Goal: Register for event/course

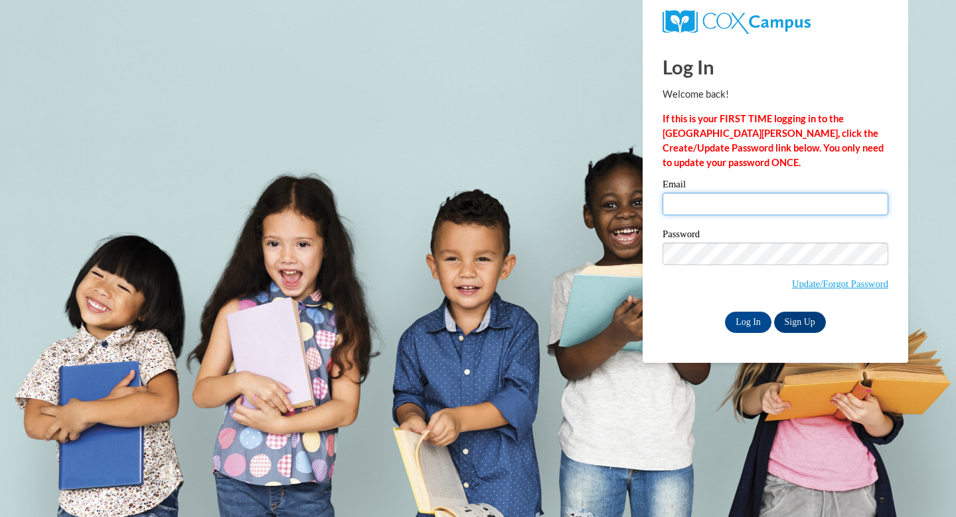
click at [714, 207] on input "Email" at bounding box center [776, 204] width 226 height 23
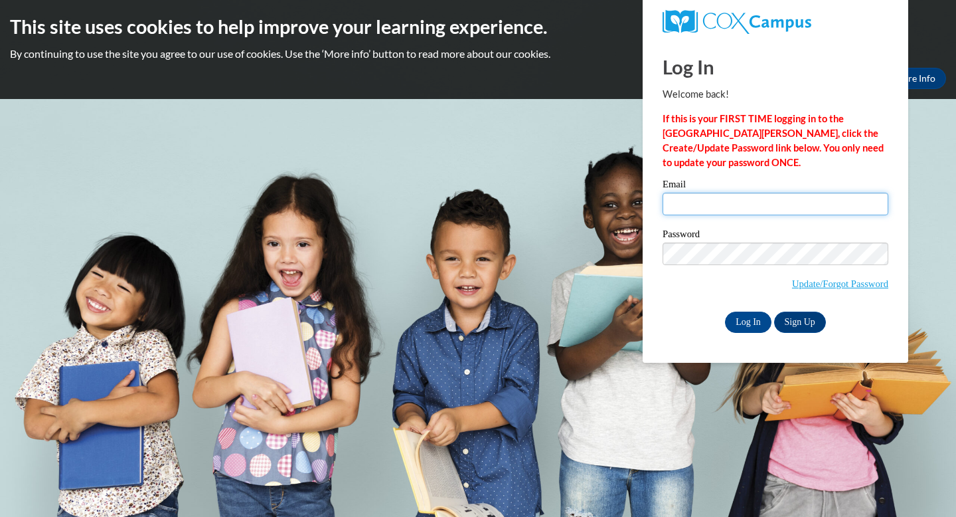
type input "pravet@wausauschools.org"
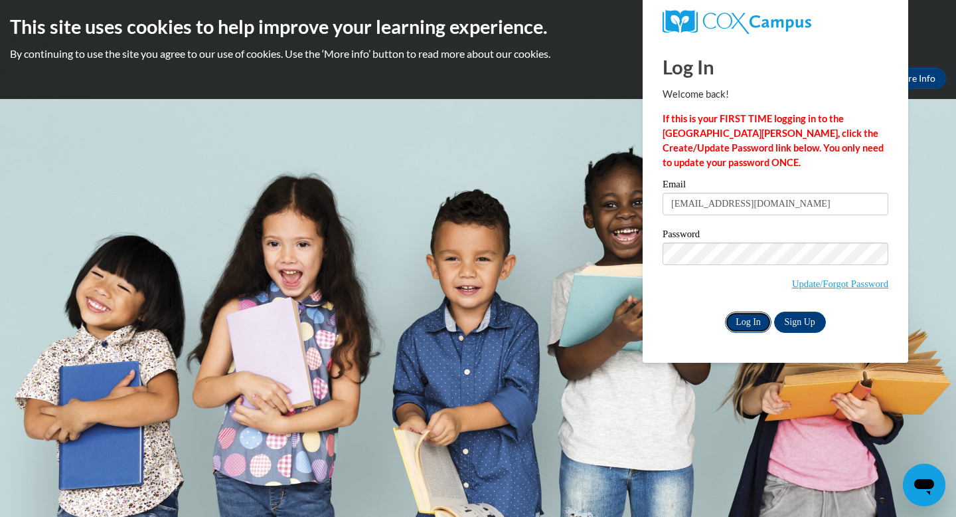
click at [750, 318] on input "Log In" at bounding box center [748, 321] width 46 height 21
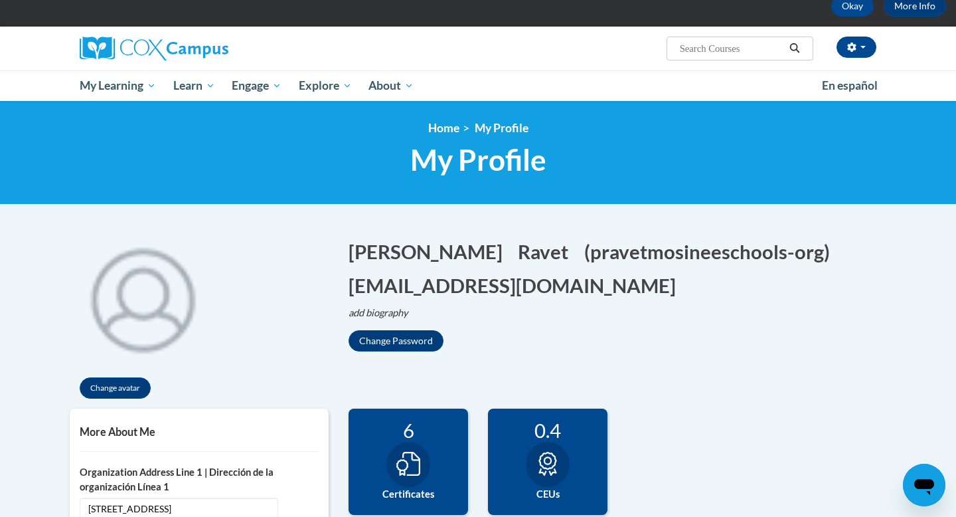
scroll to position [54, 0]
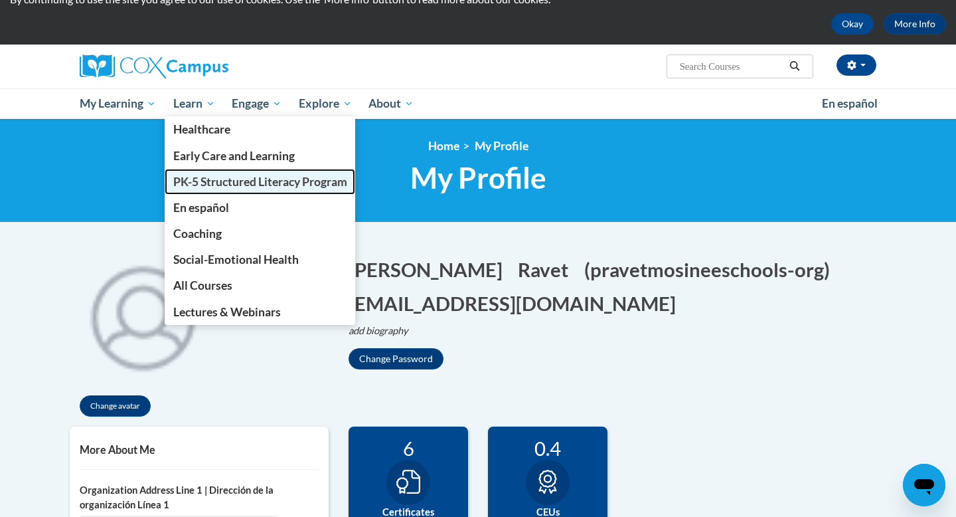
click at [214, 179] on span "PK-5 Structured Literacy Program" at bounding box center [260, 182] width 174 height 14
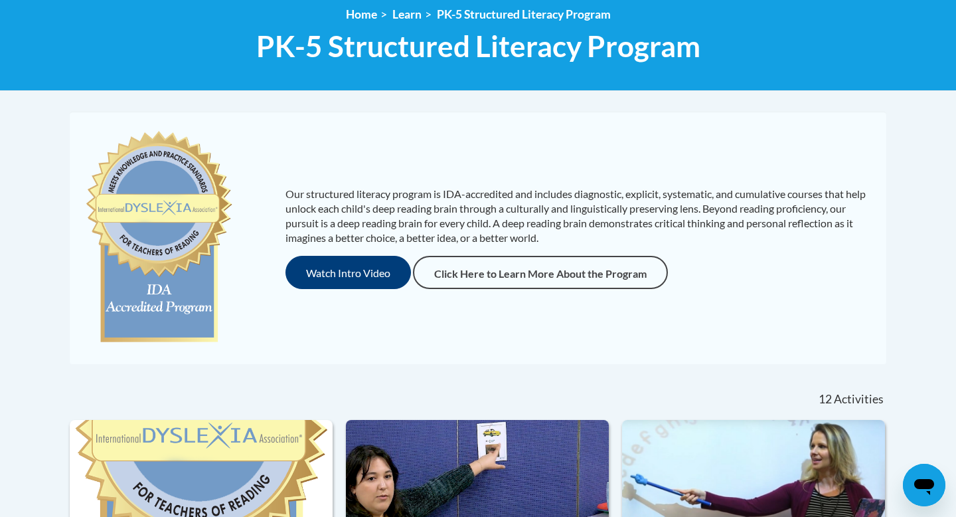
scroll to position [183, 0]
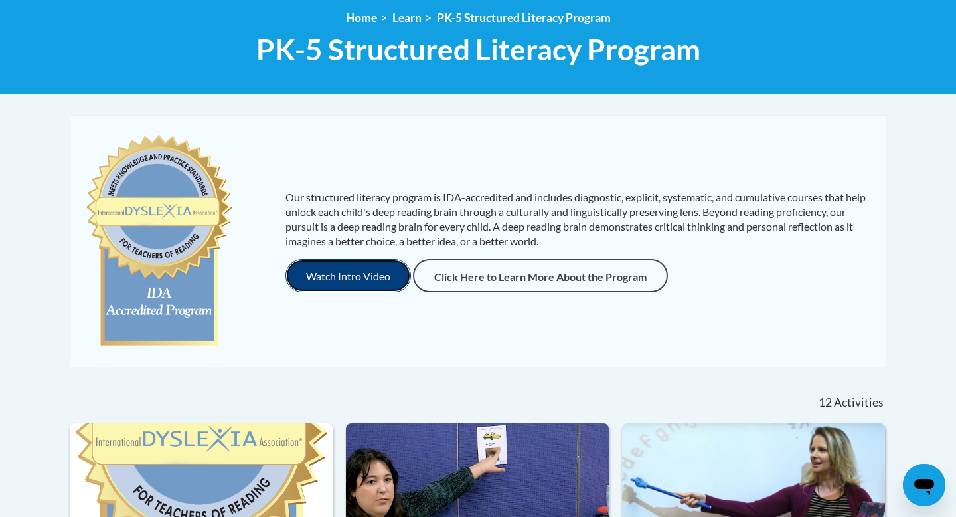
click at [324, 288] on button "Watch Intro Video" at bounding box center [349, 275] width 126 height 33
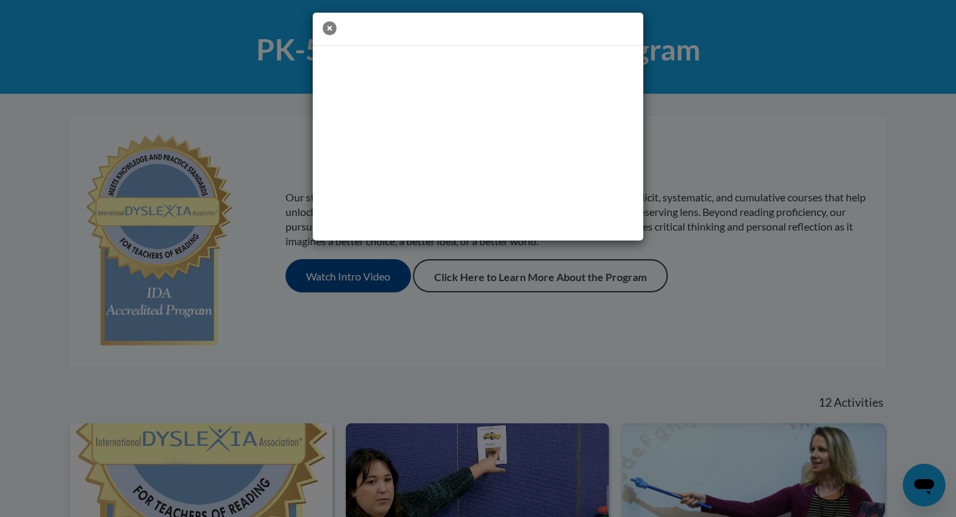
click at [327, 29] on icon "button" at bounding box center [330, 28] width 14 height 14
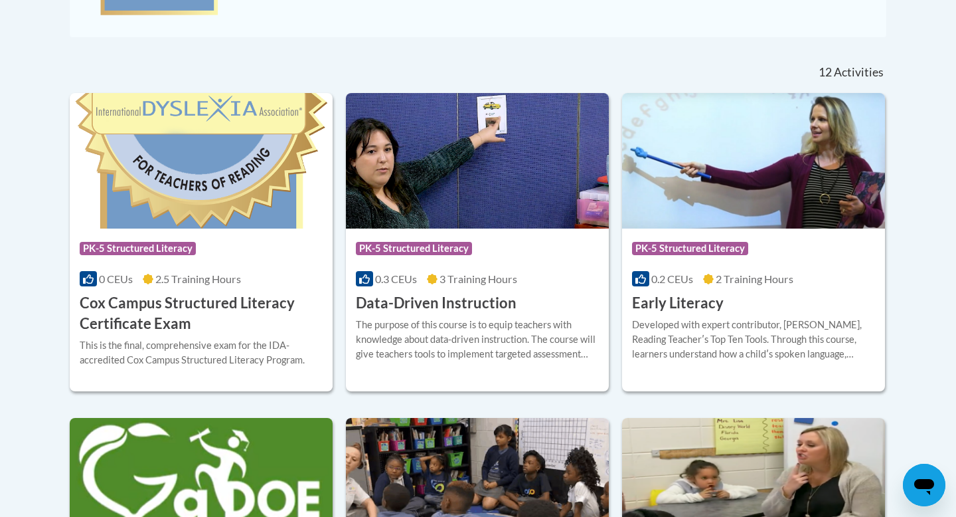
scroll to position [517, 0]
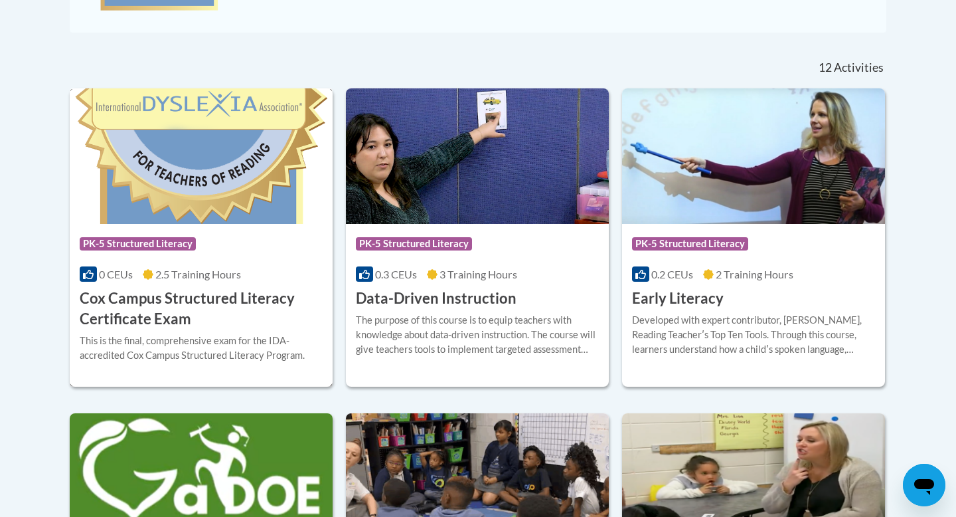
click at [216, 256] on div "Course Category: PK-5 Structured Literacy" at bounding box center [201, 245] width 243 height 30
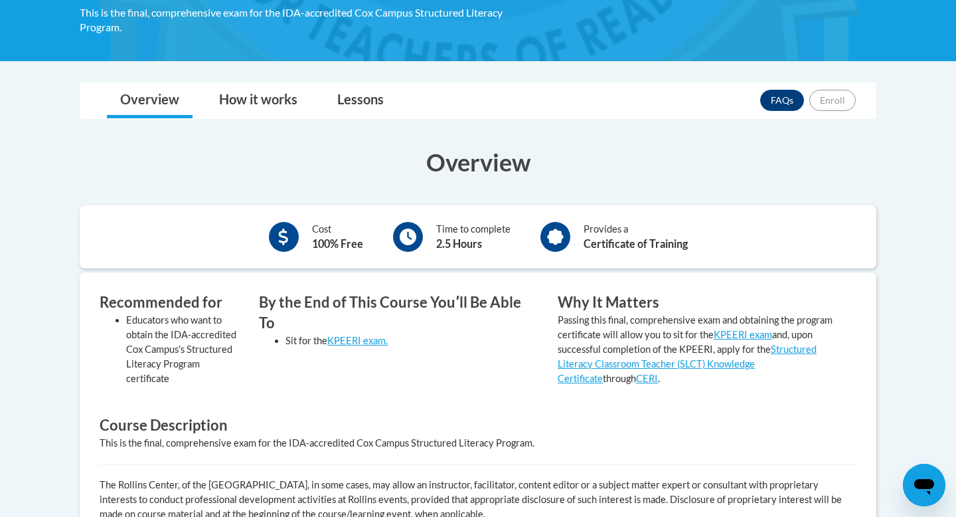
scroll to position [274, 0]
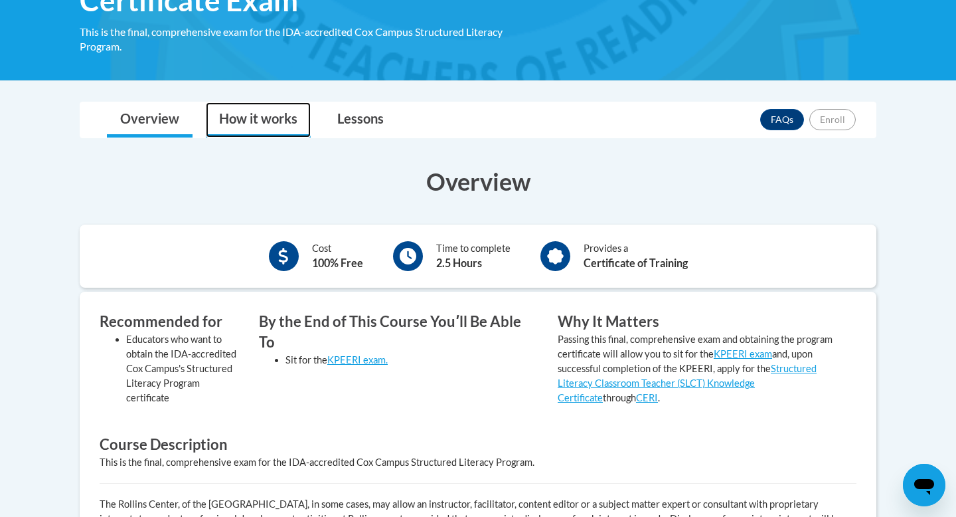
click at [257, 110] on link "How it works" at bounding box center [258, 119] width 105 height 35
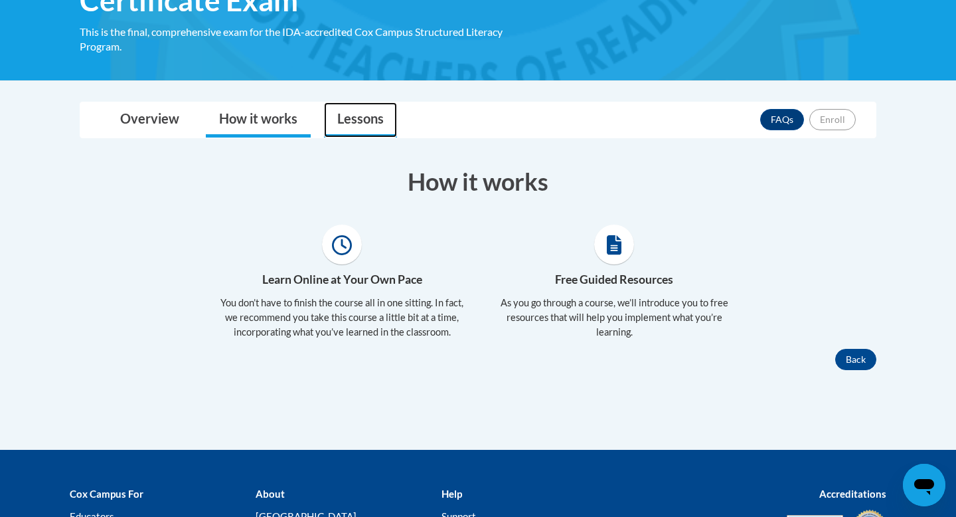
click at [339, 115] on link "Lessons" at bounding box center [360, 119] width 73 height 35
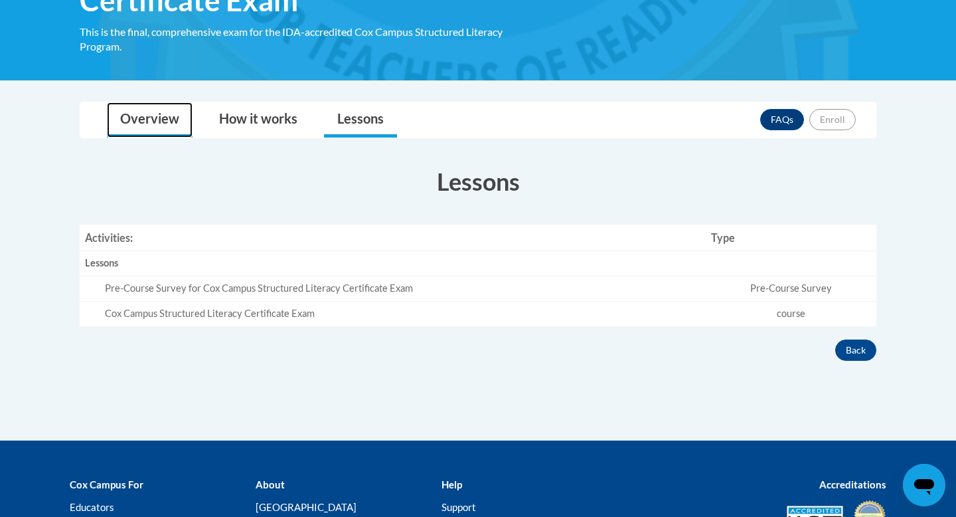
click at [133, 117] on link "Overview" at bounding box center [150, 119] width 86 height 35
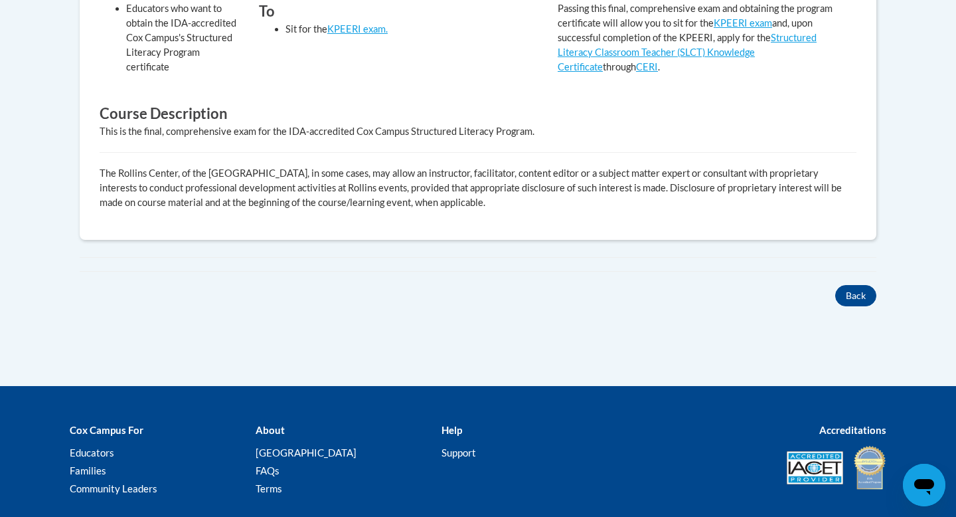
scroll to position [620, 0]
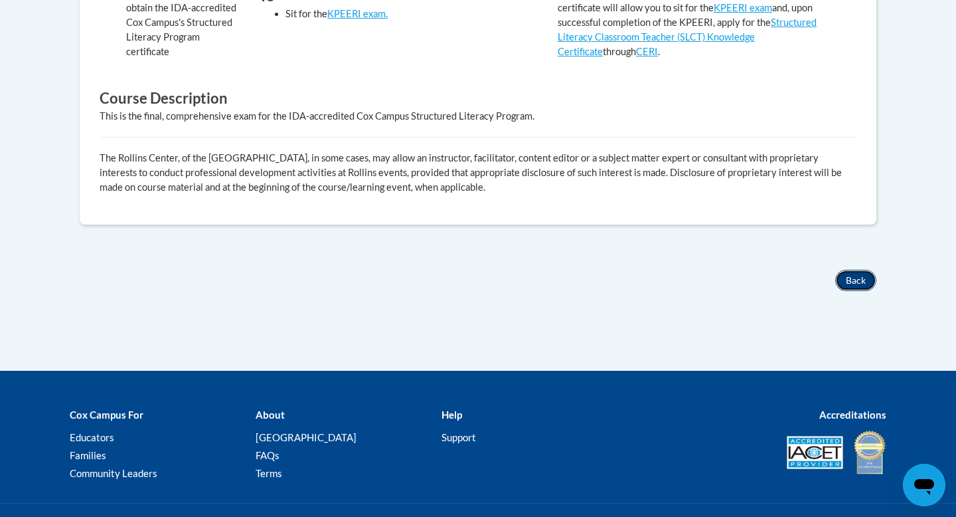
click at [854, 280] on button "Back" at bounding box center [855, 280] width 41 height 21
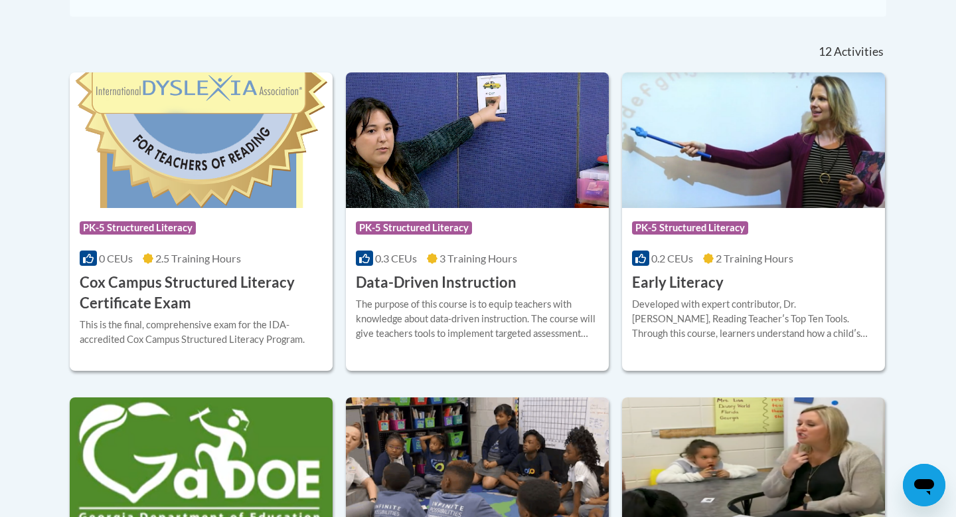
scroll to position [543, 0]
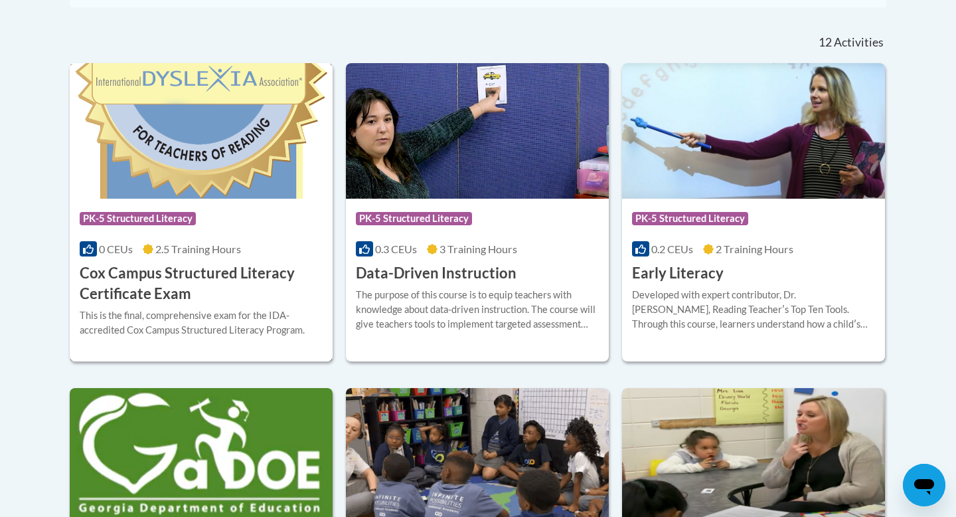
click at [208, 254] on span "2.5 Training Hours" at bounding box center [198, 248] width 86 height 13
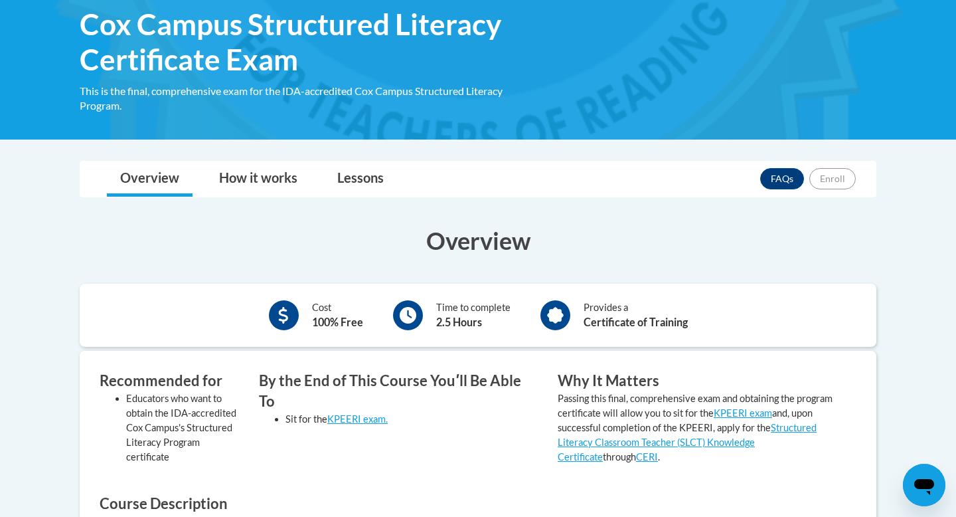
scroll to position [219, 0]
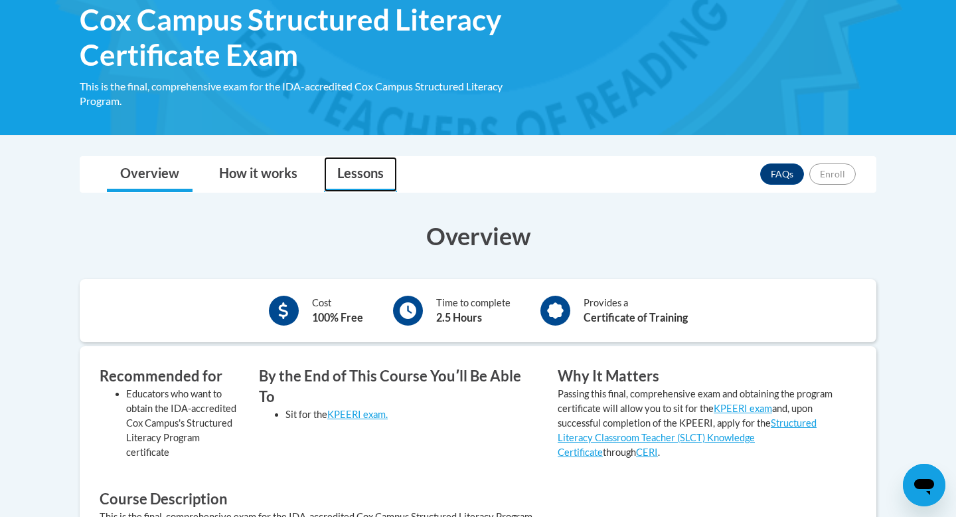
click at [377, 175] on link "Lessons" at bounding box center [360, 174] width 73 height 35
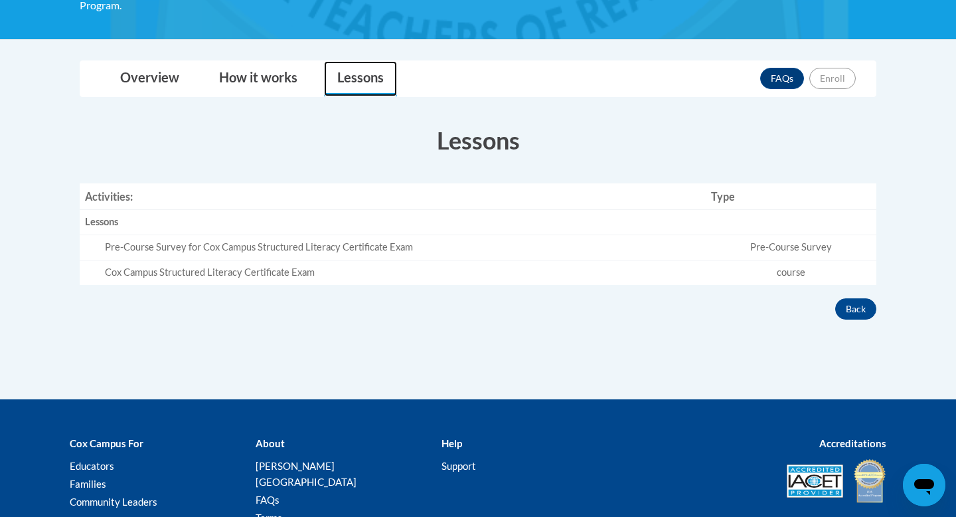
scroll to position [333, 0]
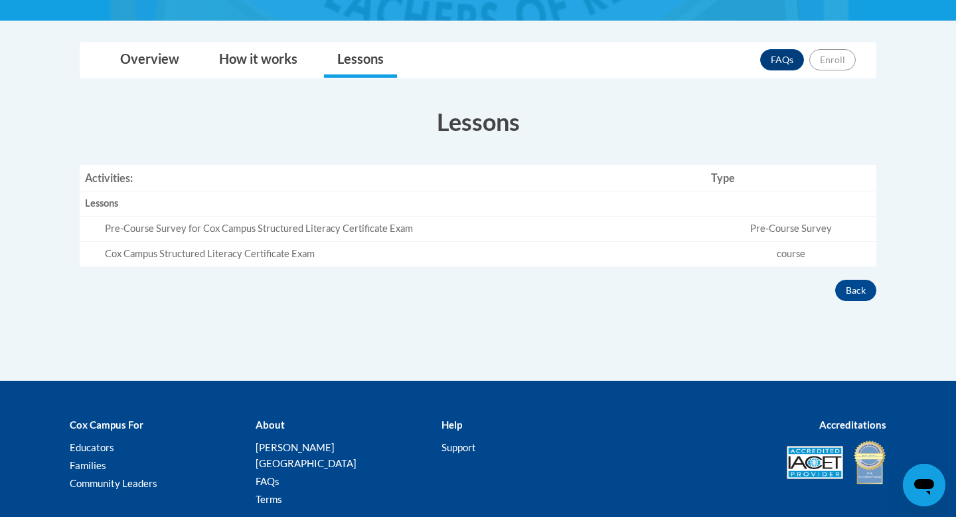
click at [398, 224] on div "Pre-Course Survey for Cox Campus Structured Literacy Certificate Exam" at bounding box center [403, 229] width 596 height 14
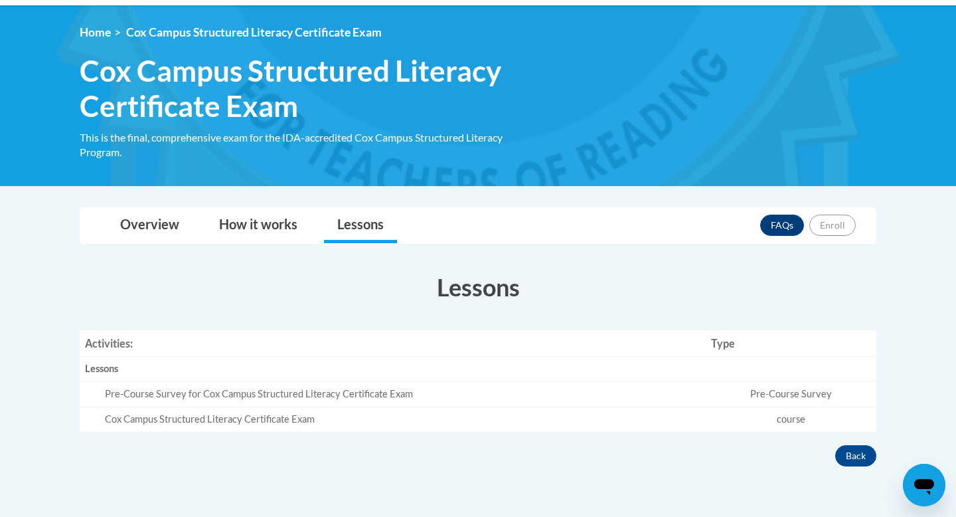
scroll to position [162, 0]
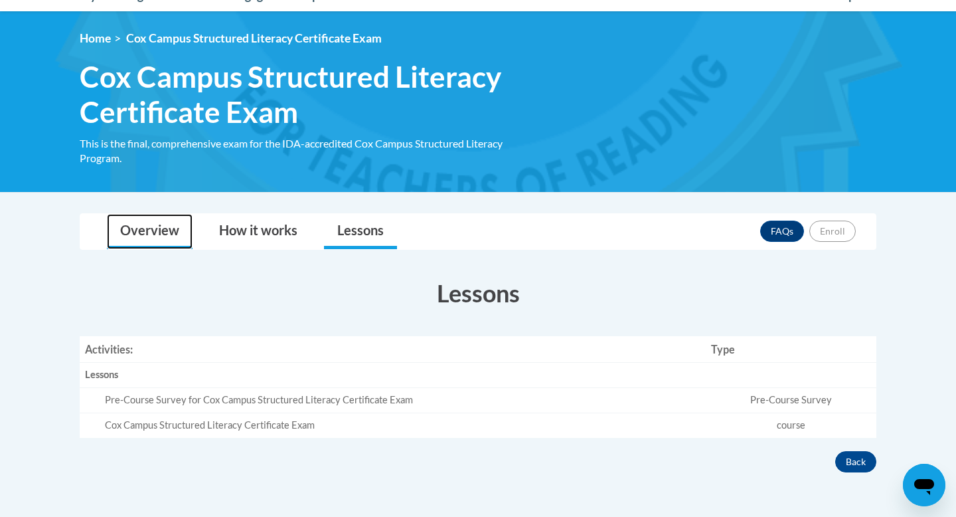
click at [177, 219] on link "Overview" at bounding box center [150, 231] width 86 height 35
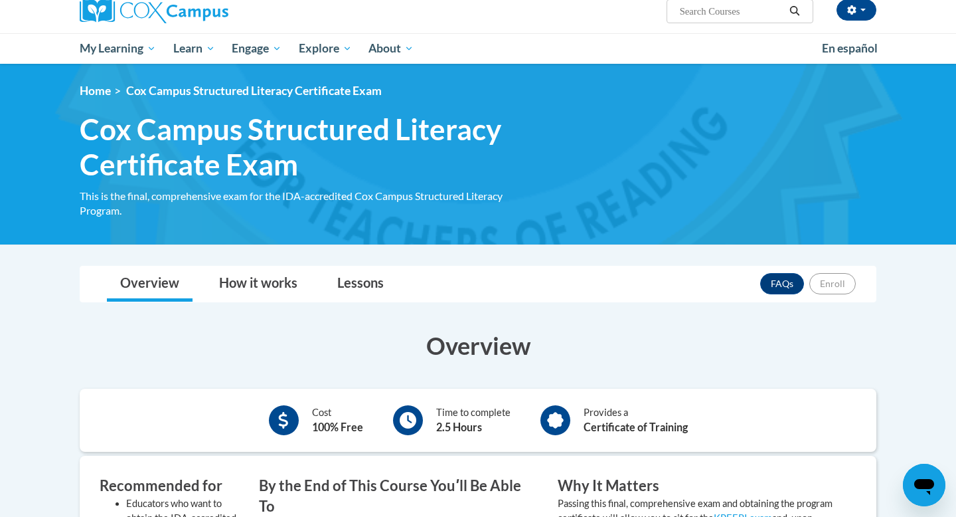
scroll to position [111, 0]
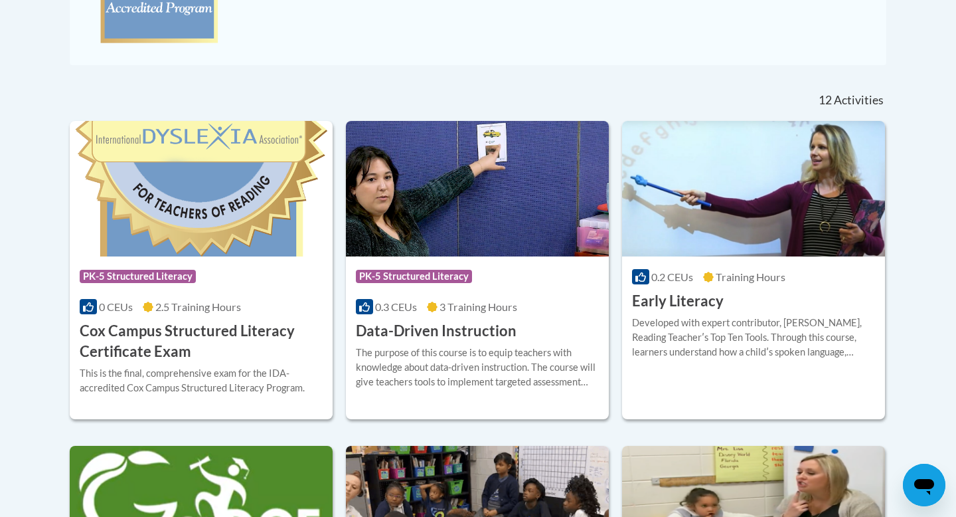
scroll to position [513, 0]
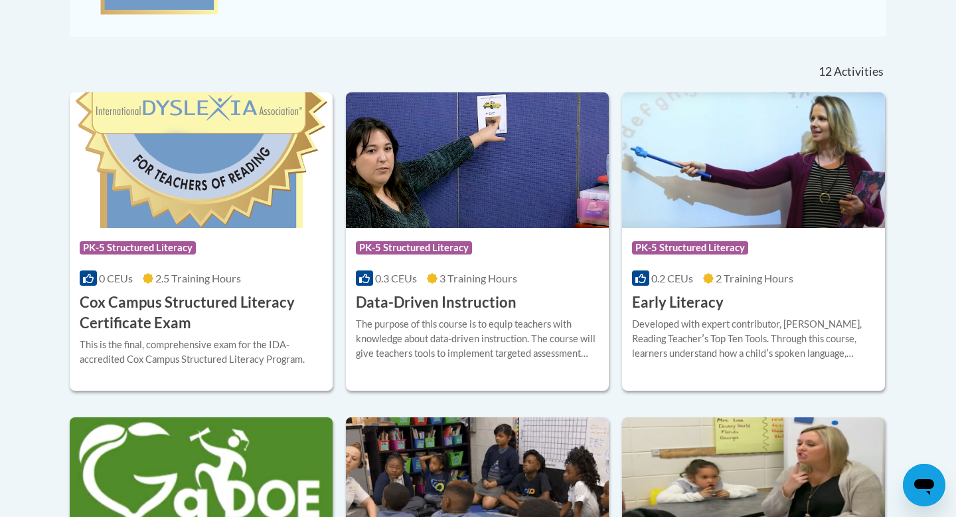
click at [408, 284] on span "0.3 CEUs" at bounding box center [396, 278] width 42 height 13
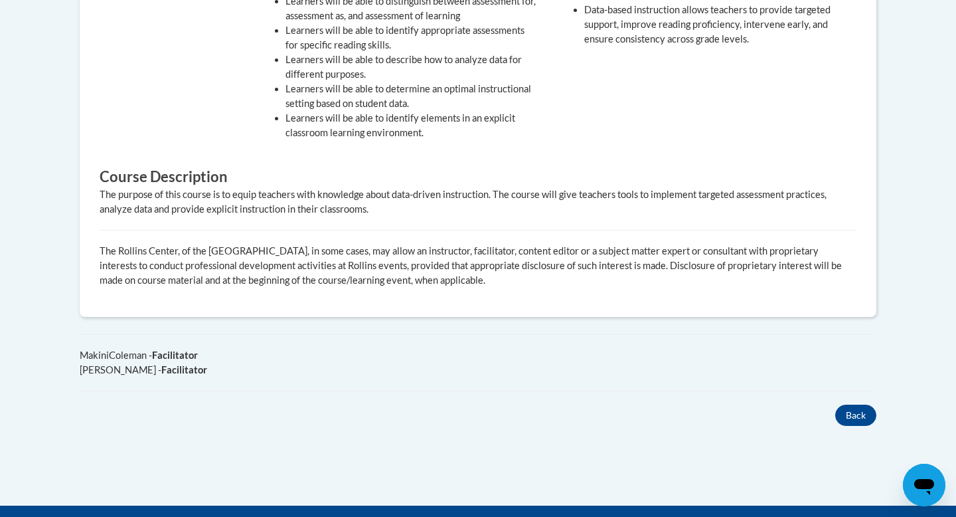
scroll to position [676, 0]
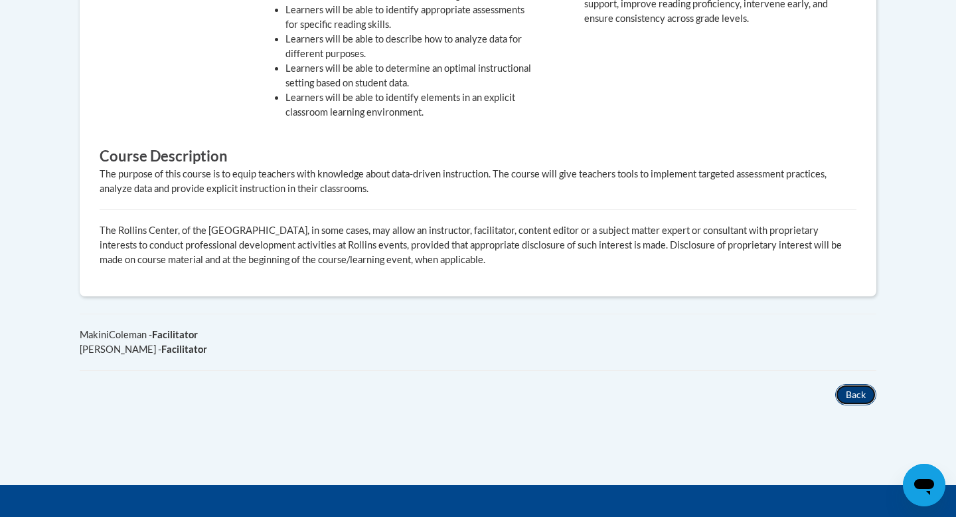
click at [855, 384] on button "Back" at bounding box center [855, 394] width 41 height 21
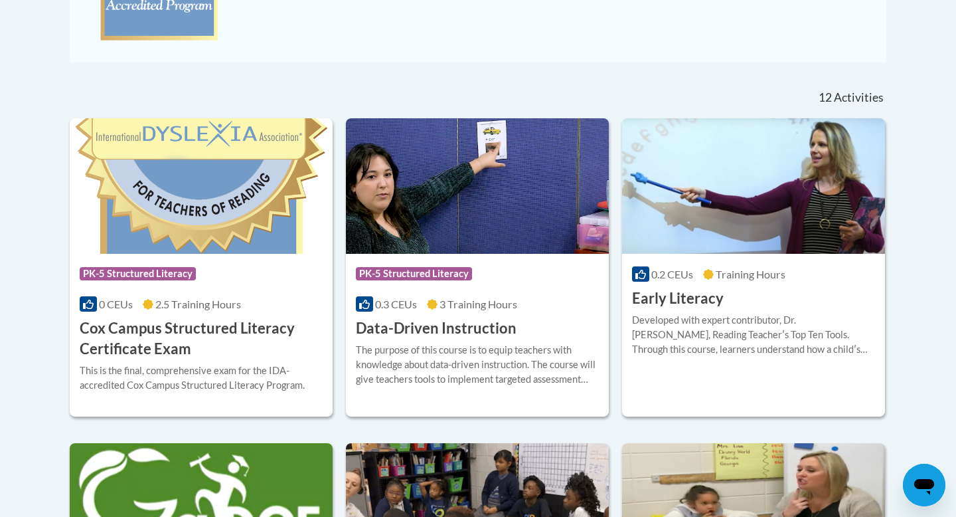
scroll to position [512, 0]
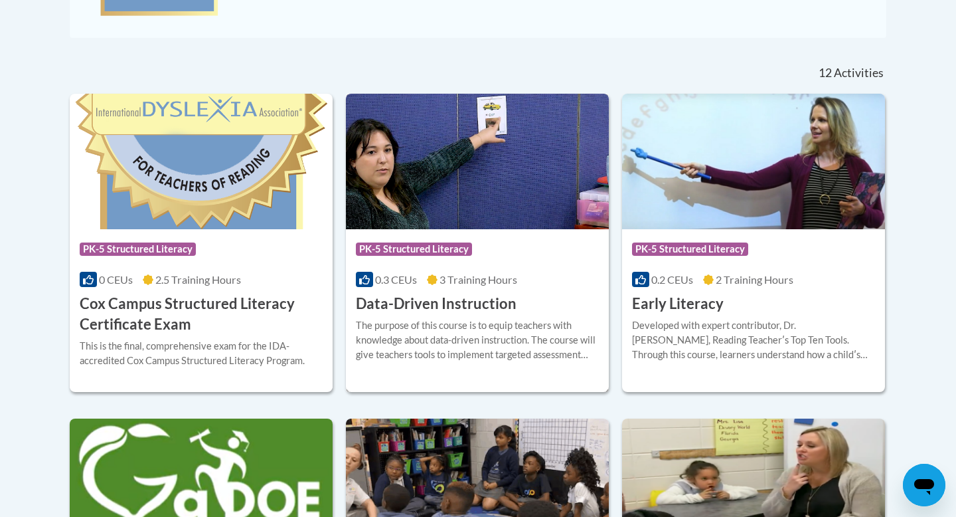
click at [400, 301] on h3 "Data-Driven Instruction" at bounding box center [436, 304] width 161 height 21
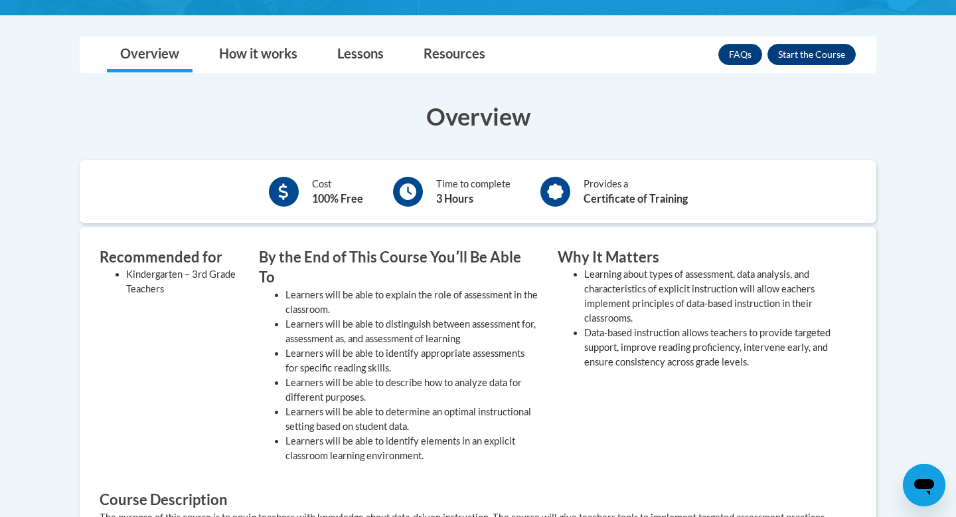
scroll to position [341, 0]
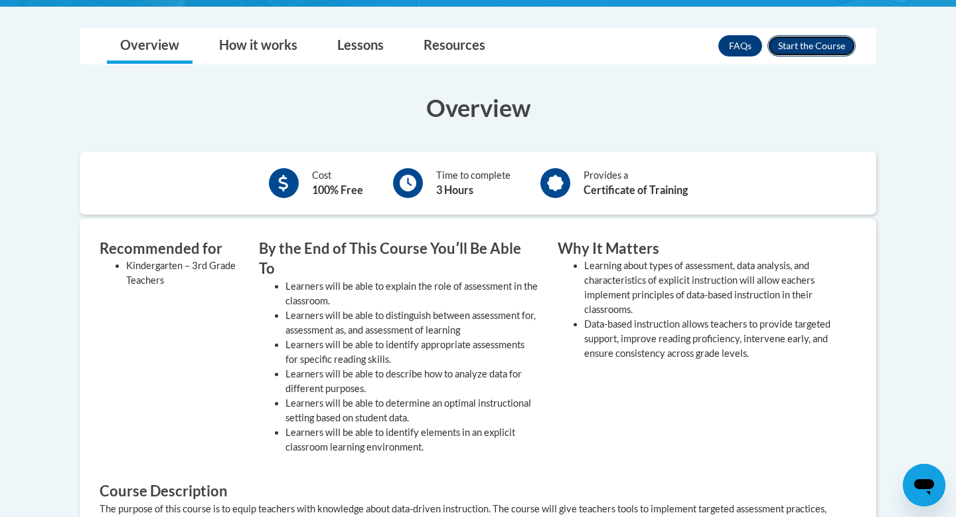
click at [792, 46] on button "Enroll" at bounding box center [812, 45] width 88 height 21
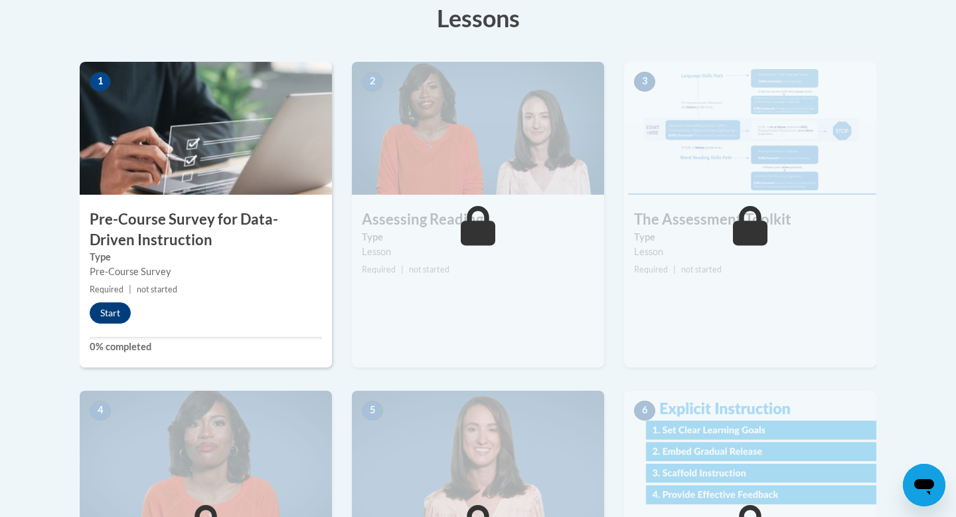
scroll to position [381, 0]
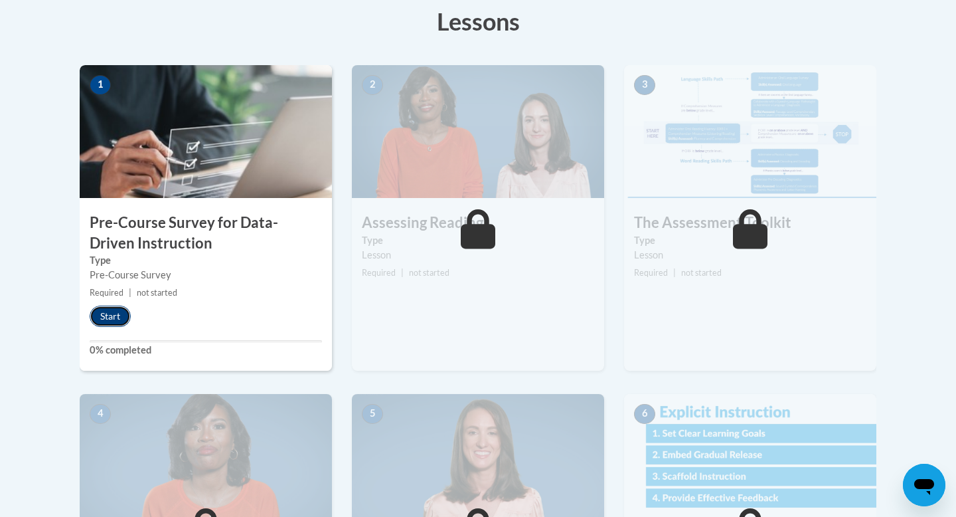
click at [111, 307] on button "Start" at bounding box center [110, 315] width 41 height 21
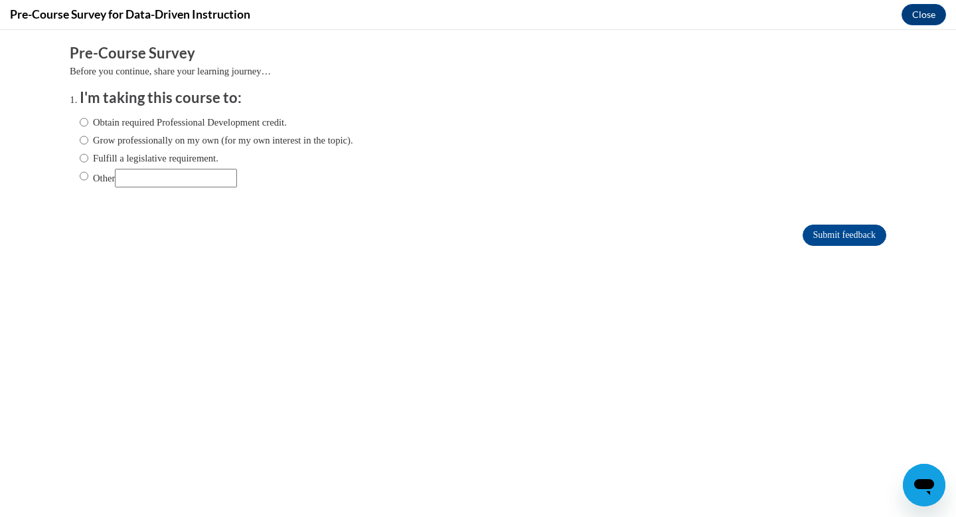
scroll to position [0, 0]
click at [86, 122] on input "Obtain required Professional Development credit." at bounding box center [84, 122] width 9 height 15
radio input "true"
click at [857, 234] on input "Submit feedback" at bounding box center [845, 234] width 84 height 21
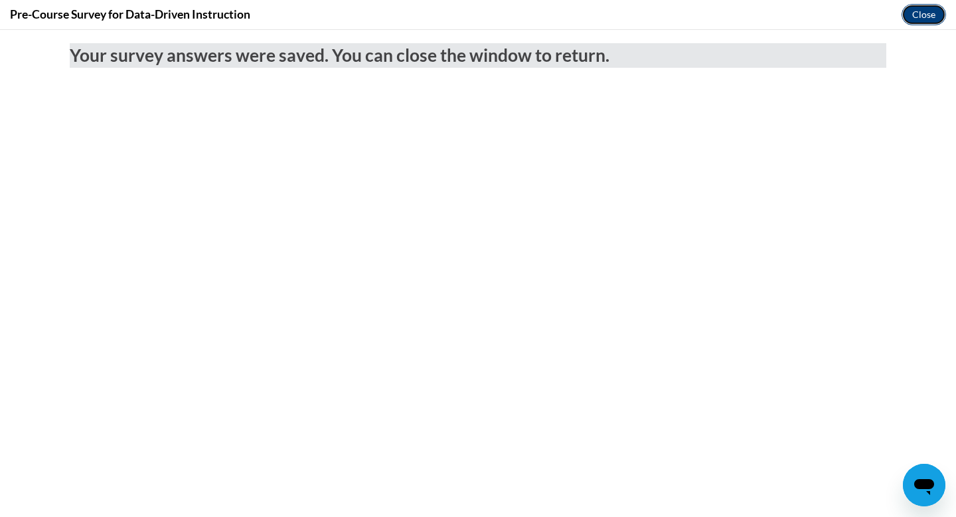
click at [917, 19] on button "Close" at bounding box center [924, 14] width 44 height 21
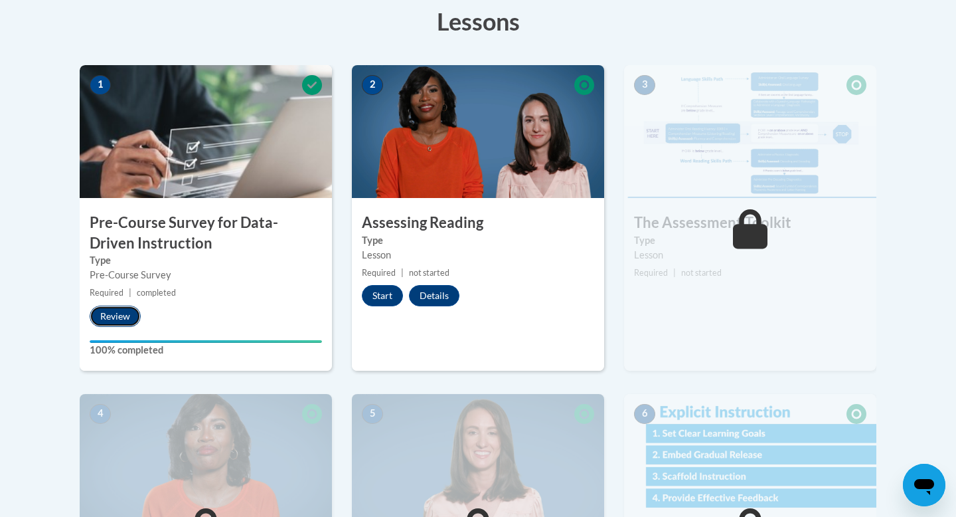
click at [121, 315] on button "Review" at bounding box center [115, 315] width 51 height 21
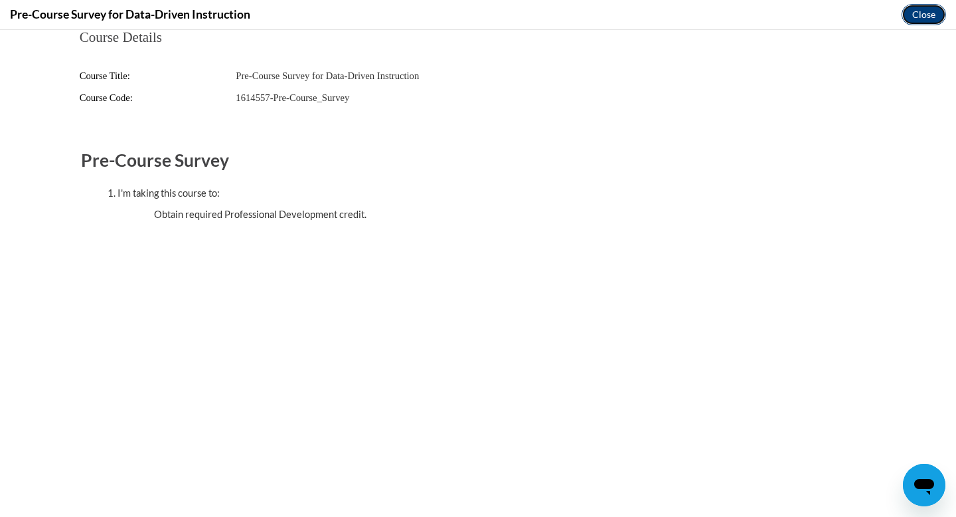
click at [918, 18] on button "Close" at bounding box center [924, 14] width 44 height 21
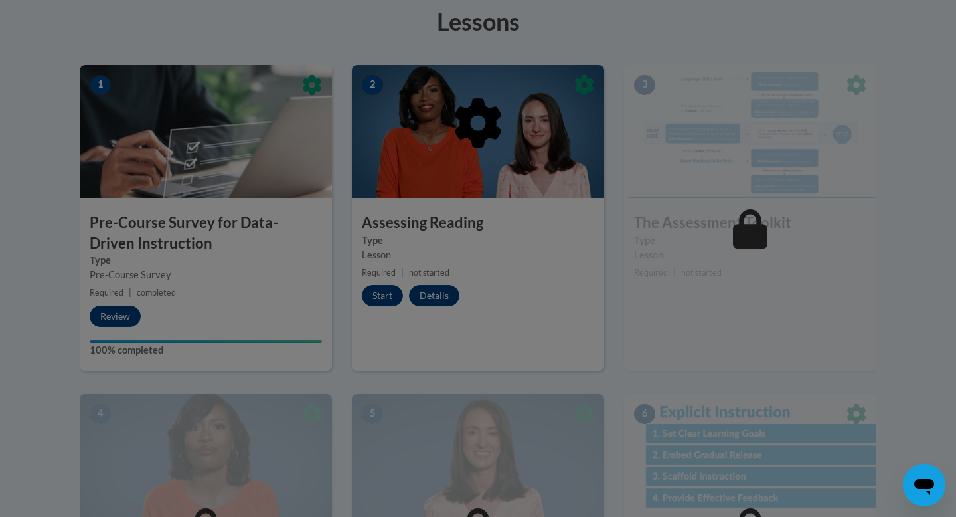
click at [388, 295] on div at bounding box center [478, 191] width 797 height 252
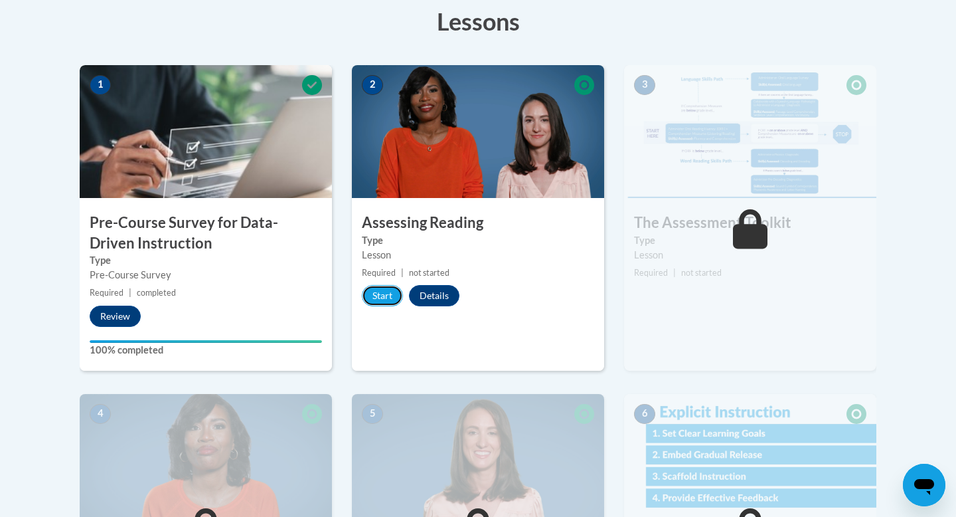
click at [388, 295] on button "Start" at bounding box center [382, 295] width 41 height 21
